Goal: Task Accomplishment & Management: Complete application form

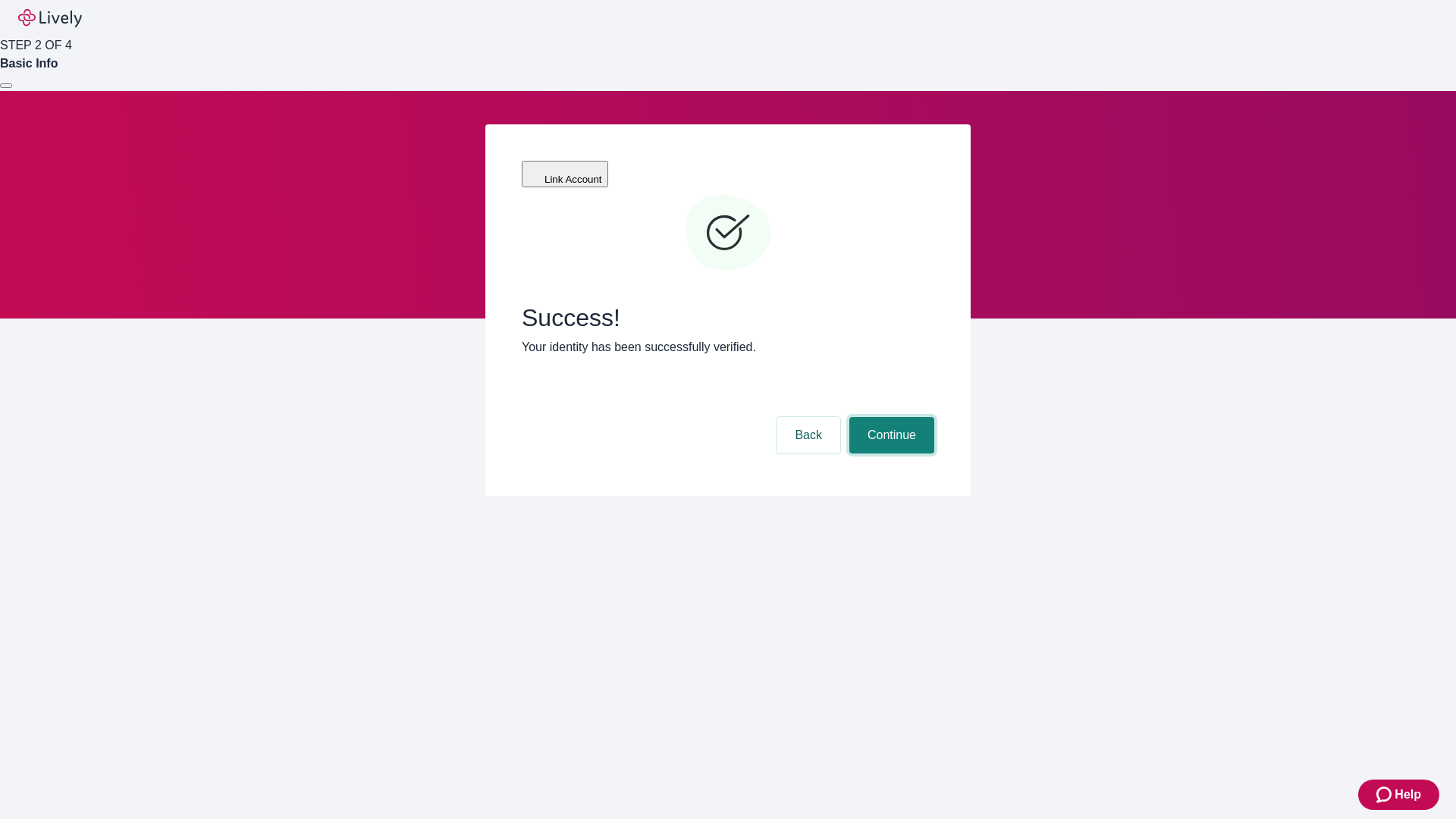
click at [890, 417] on button "Continue" at bounding box center [891, 435] width 85 height 36
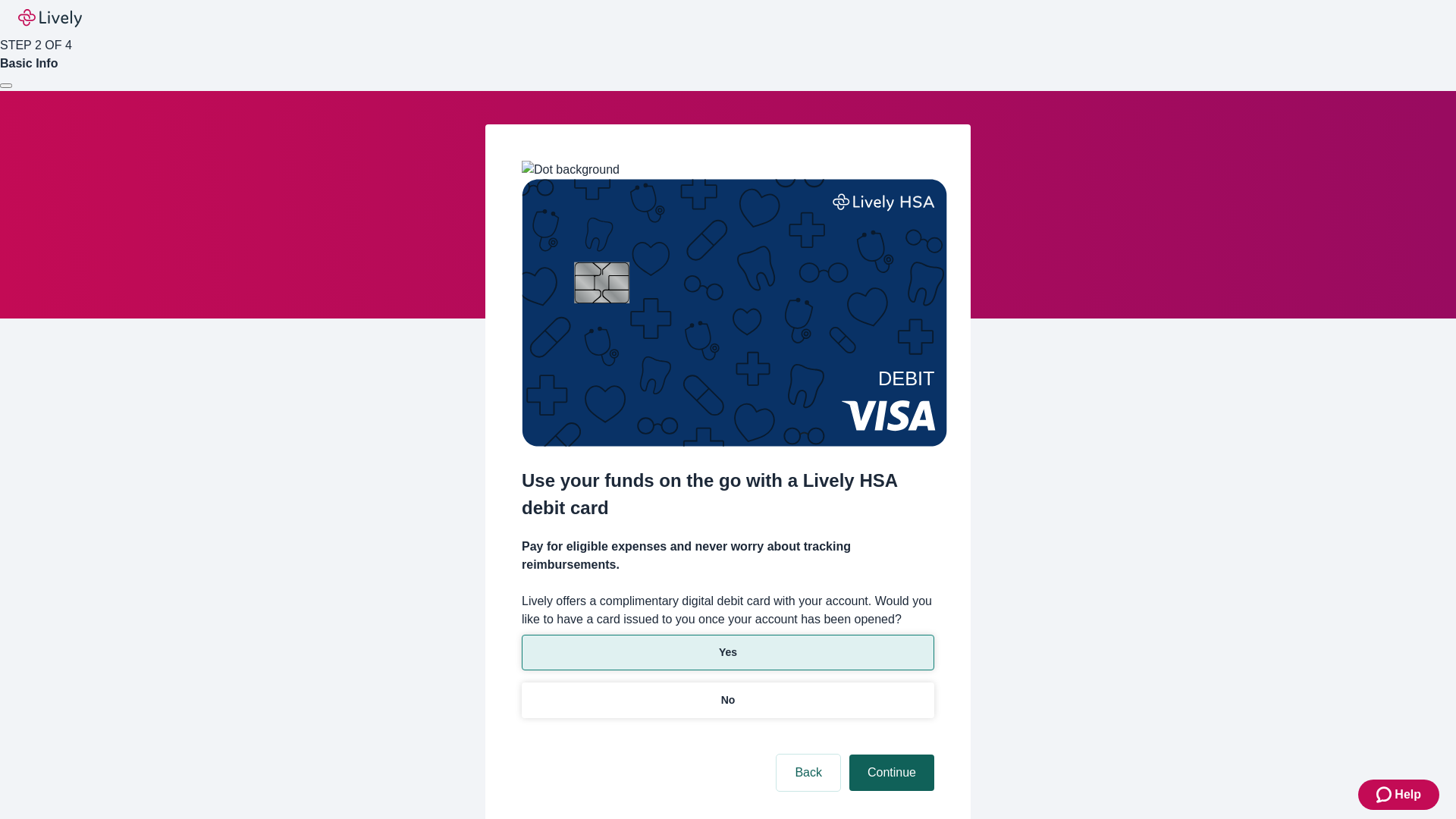
click at [727, 645] on p "Yes" at bounding box center [728, 652] width 18 height 16
click at [890, 754] on button "Continue" at bounding box center [891, 772] width 85 height 36
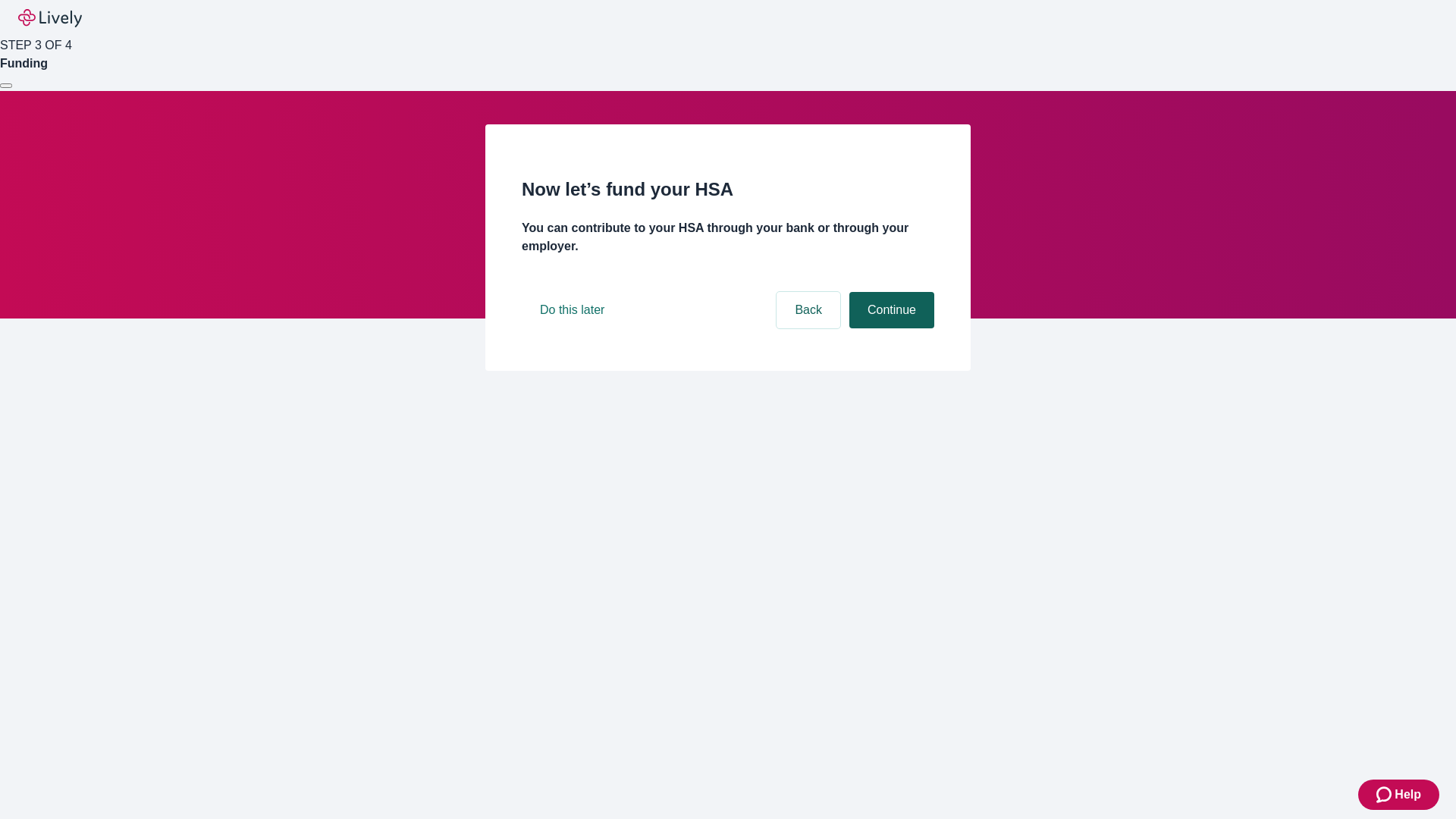
click at [890, 329] on button "Continue" at bounding box center [891, 310] width 85 height 36
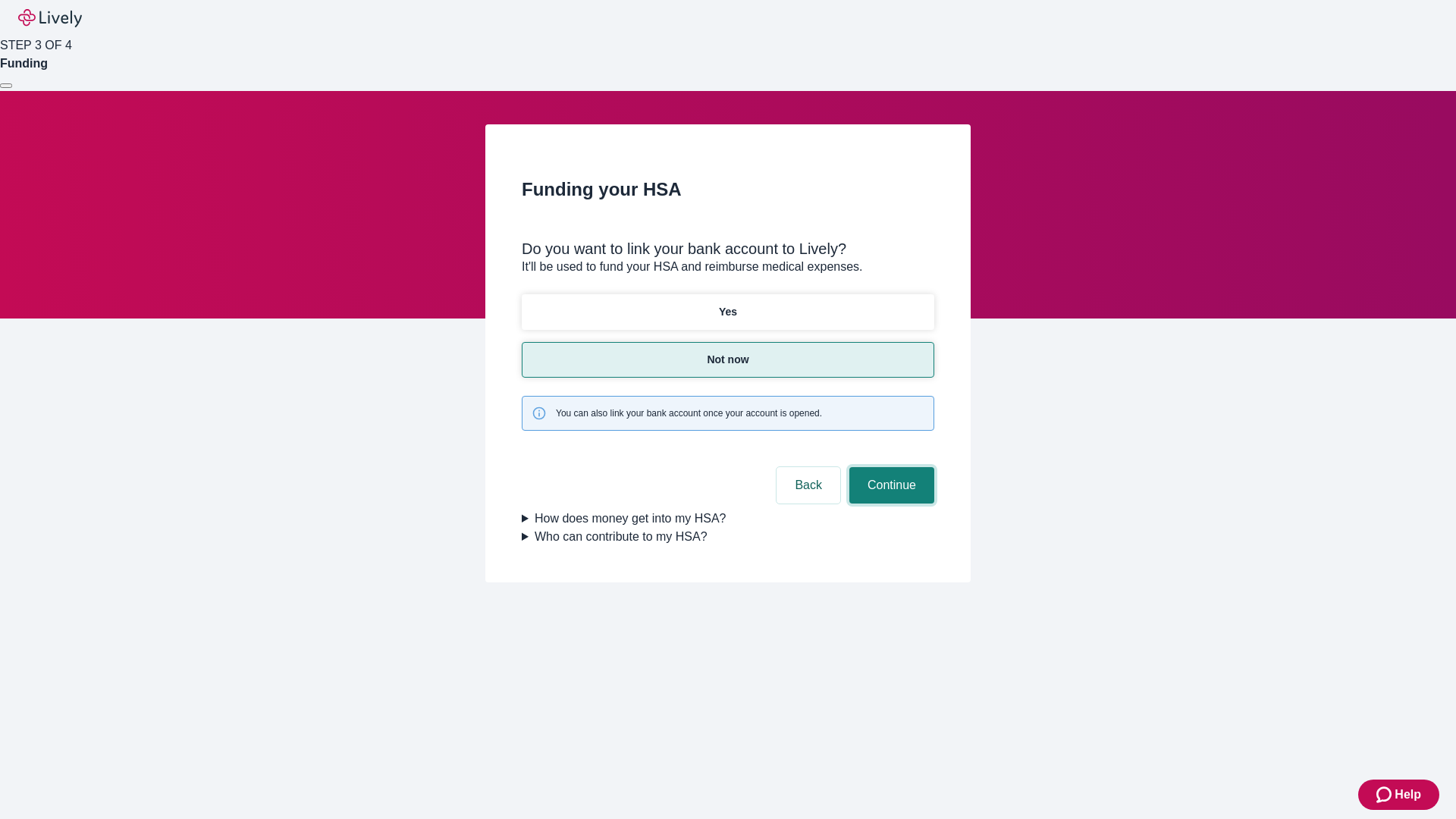
click at [890, 467] on button "Continue" at bounding box center [891, 485] width 85 height 36
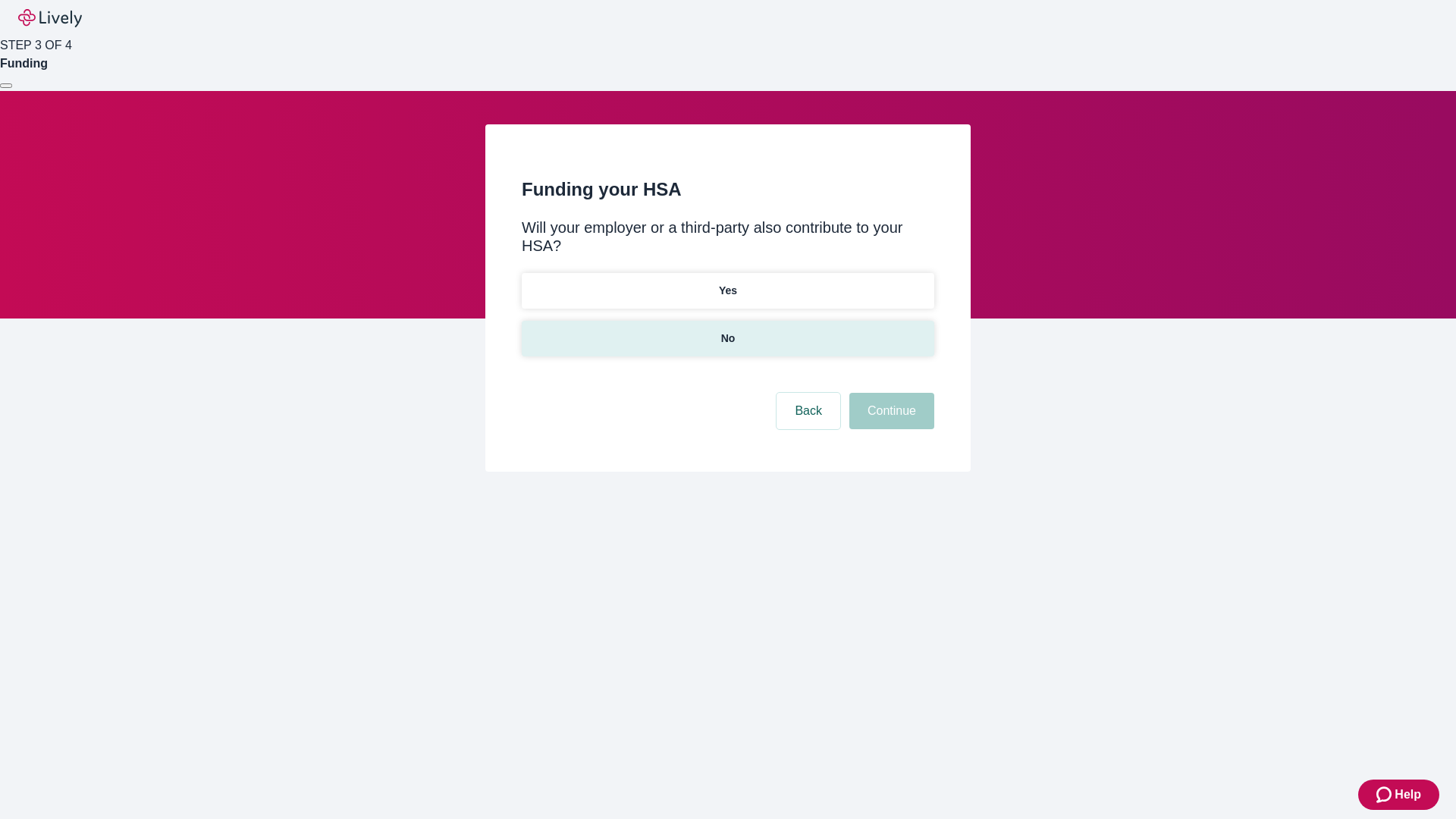
click at [727, 330] on p "No" at bounding box center [728, 338] width 14 height 16
click at [890, 392] on button "Continue" at bounding box center [891, 410] width 85 height 36
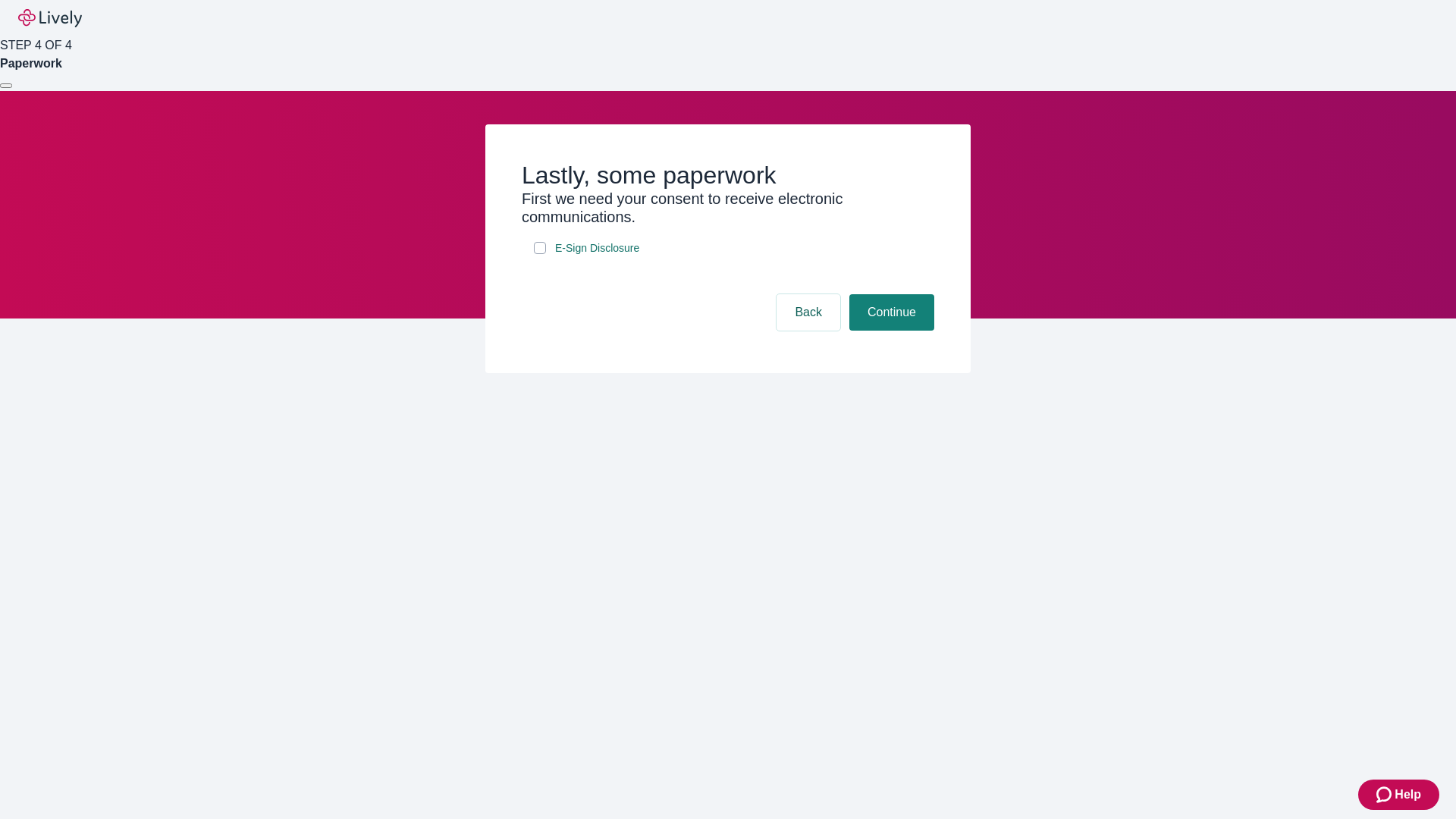
click at [540, 254] on input "E-Sign Disclosure" at bounding box center [539, 248] width 12 height 12
checkbox input "true"
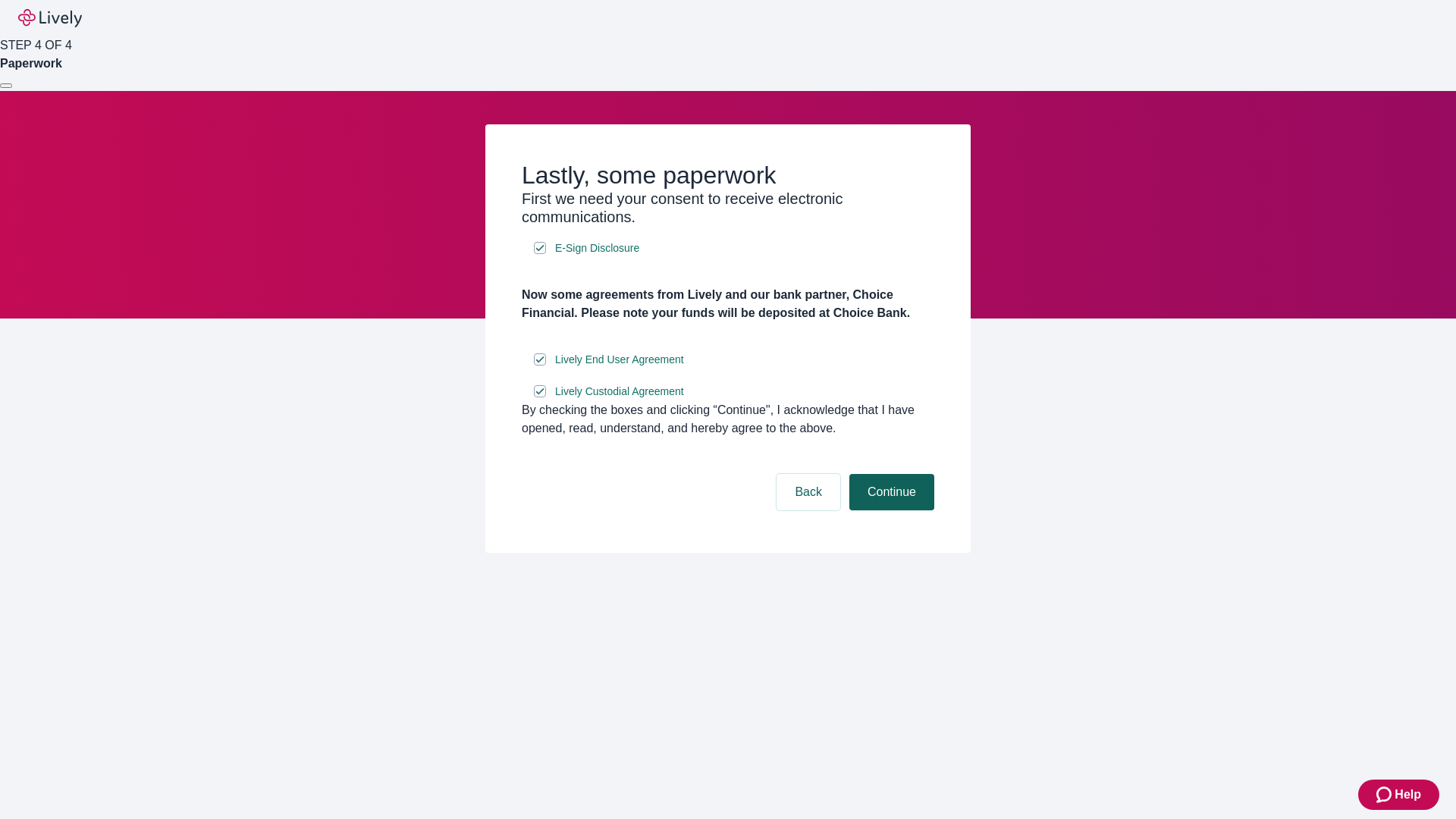
click at [890, 510] on button "Continue" at bounding box center [891, 491] width 85 height 36
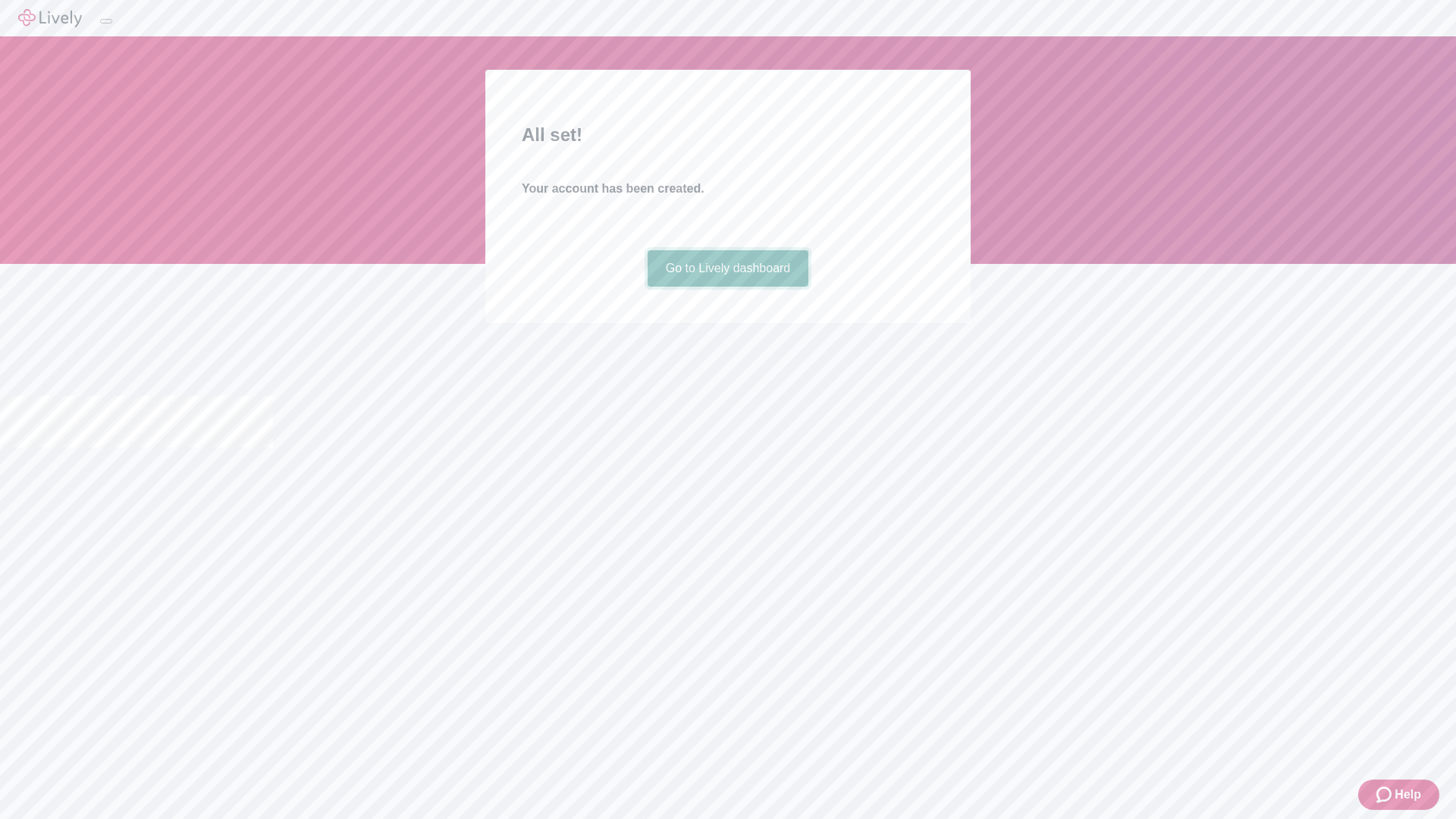
click at [727, 287] on link "Go to Lively dashboard" at bounding box center [729, 269] width 162 height 36
